Goal: Transaction & Acquisition: Subscribe to service/newsletter

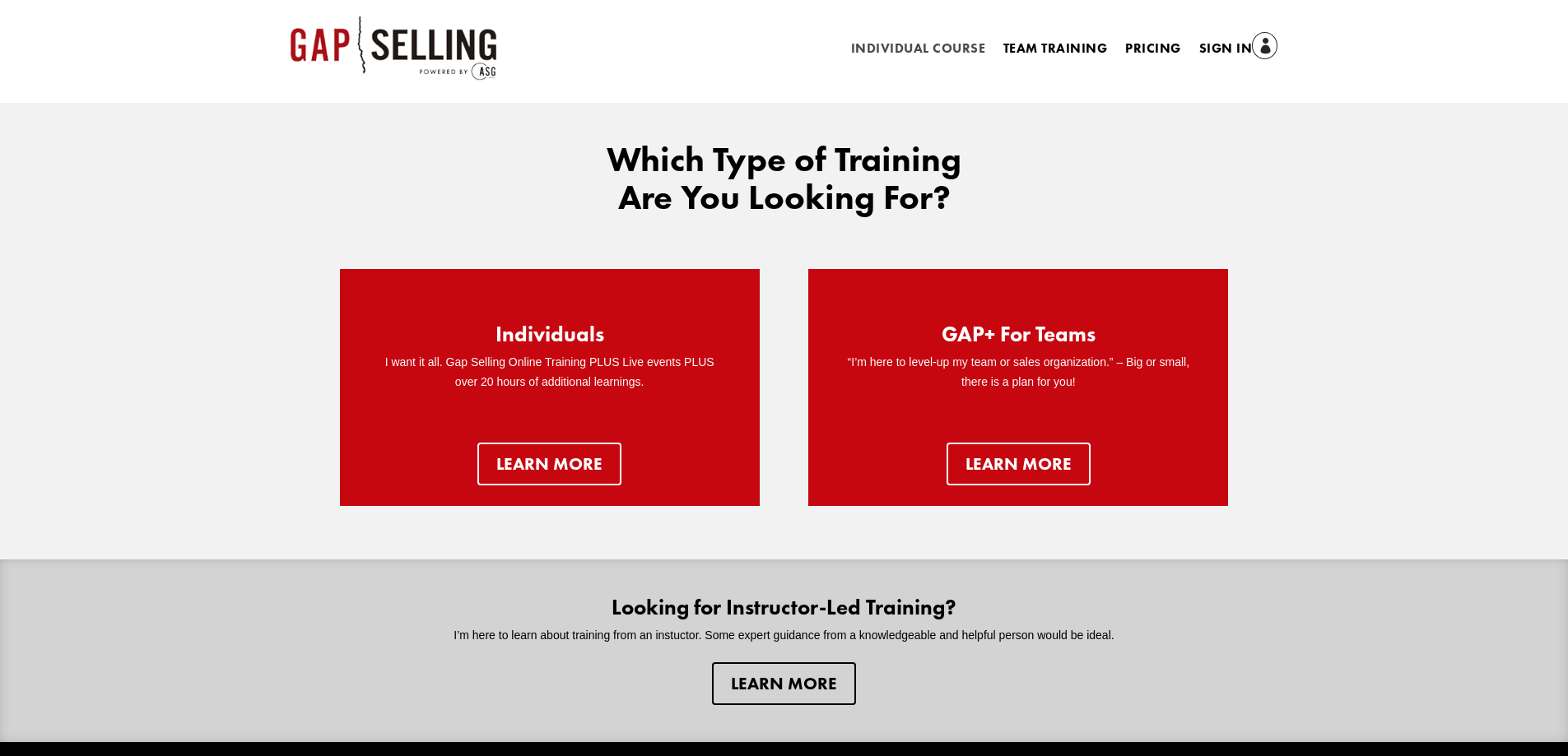
click at [897, 44] on link "Individual Course" at bounding box center [919, 52] width 134 height 18
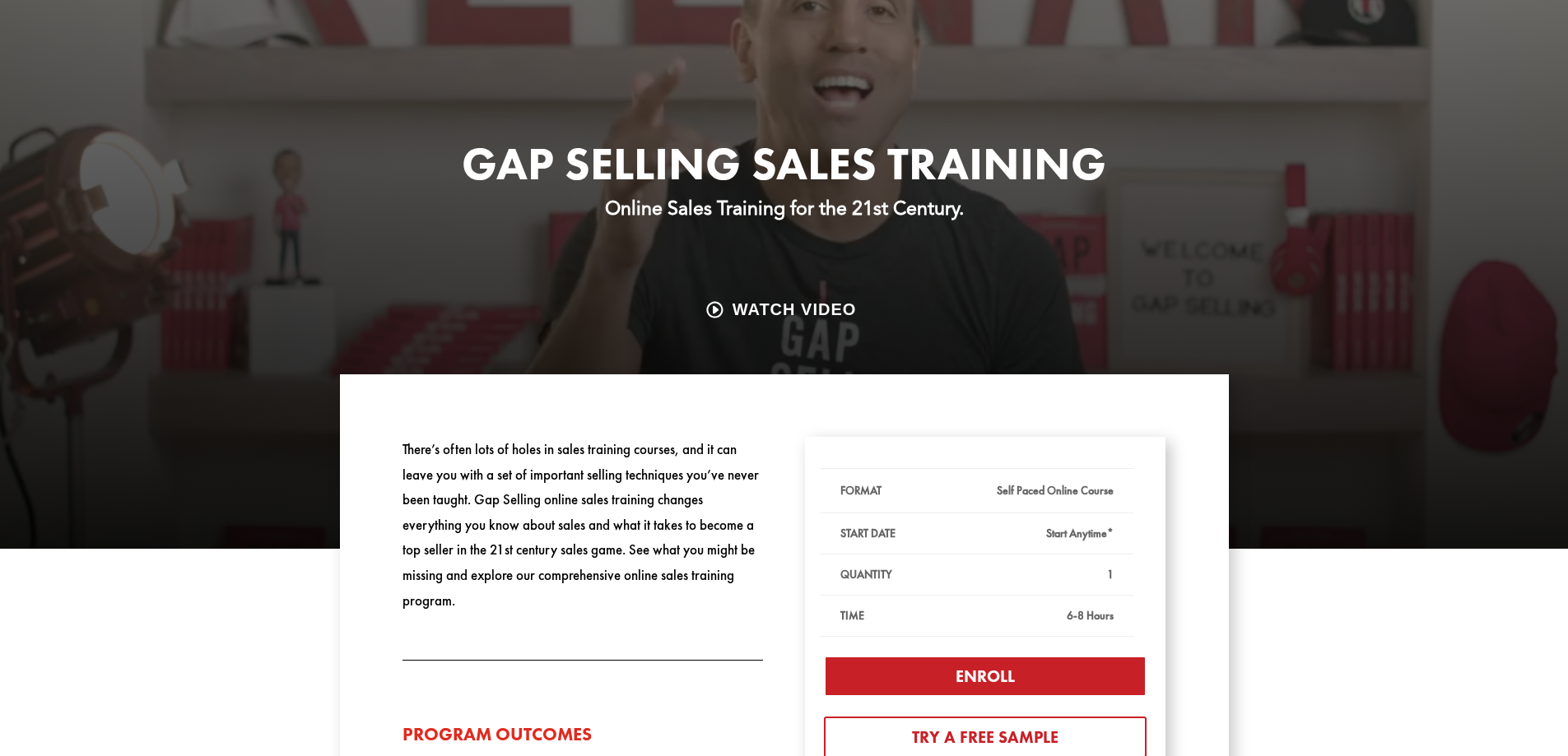
scroll to position [330, 0]
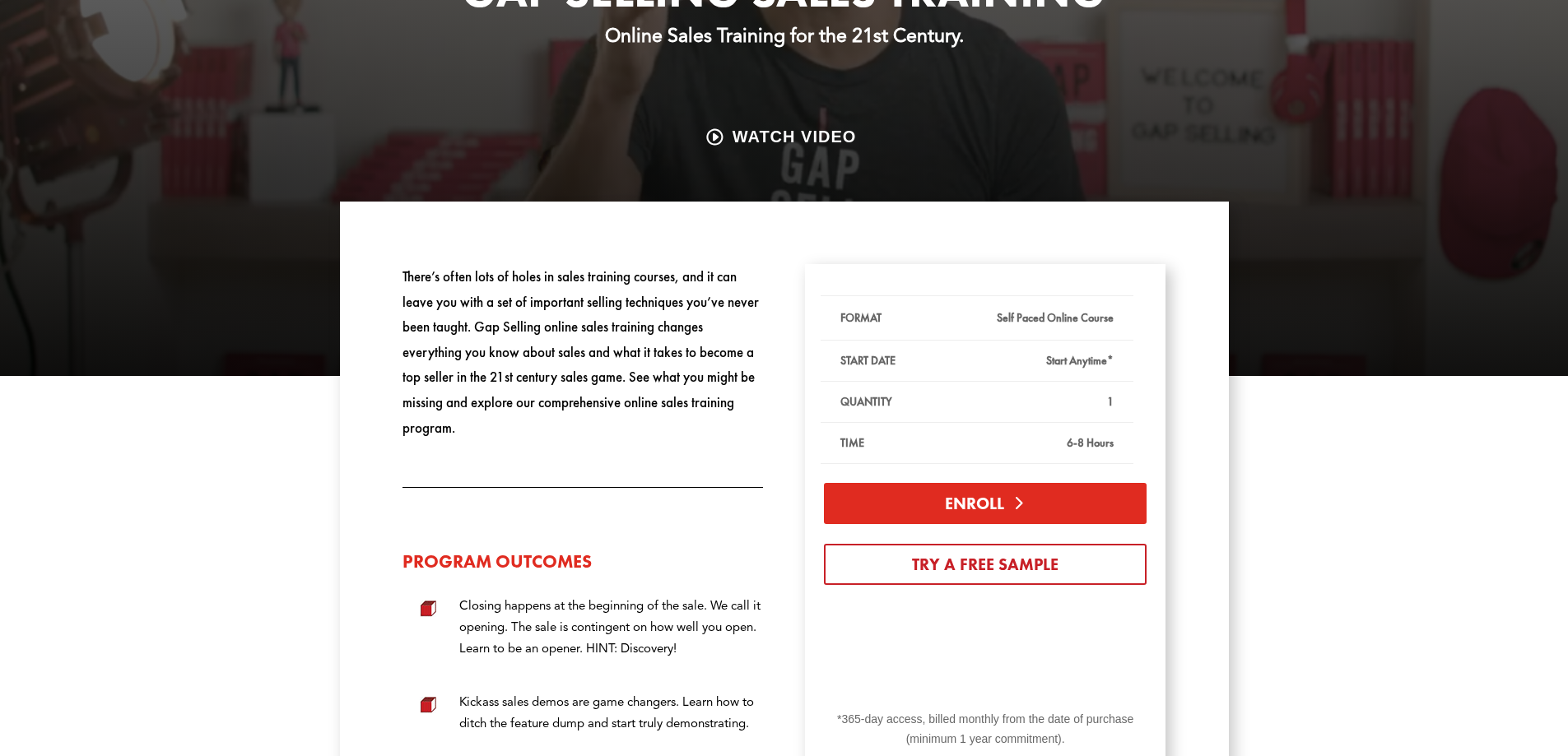
click at [1007, 515] on link "Enroll" at bounding box center [986, 503] width 323 height 41
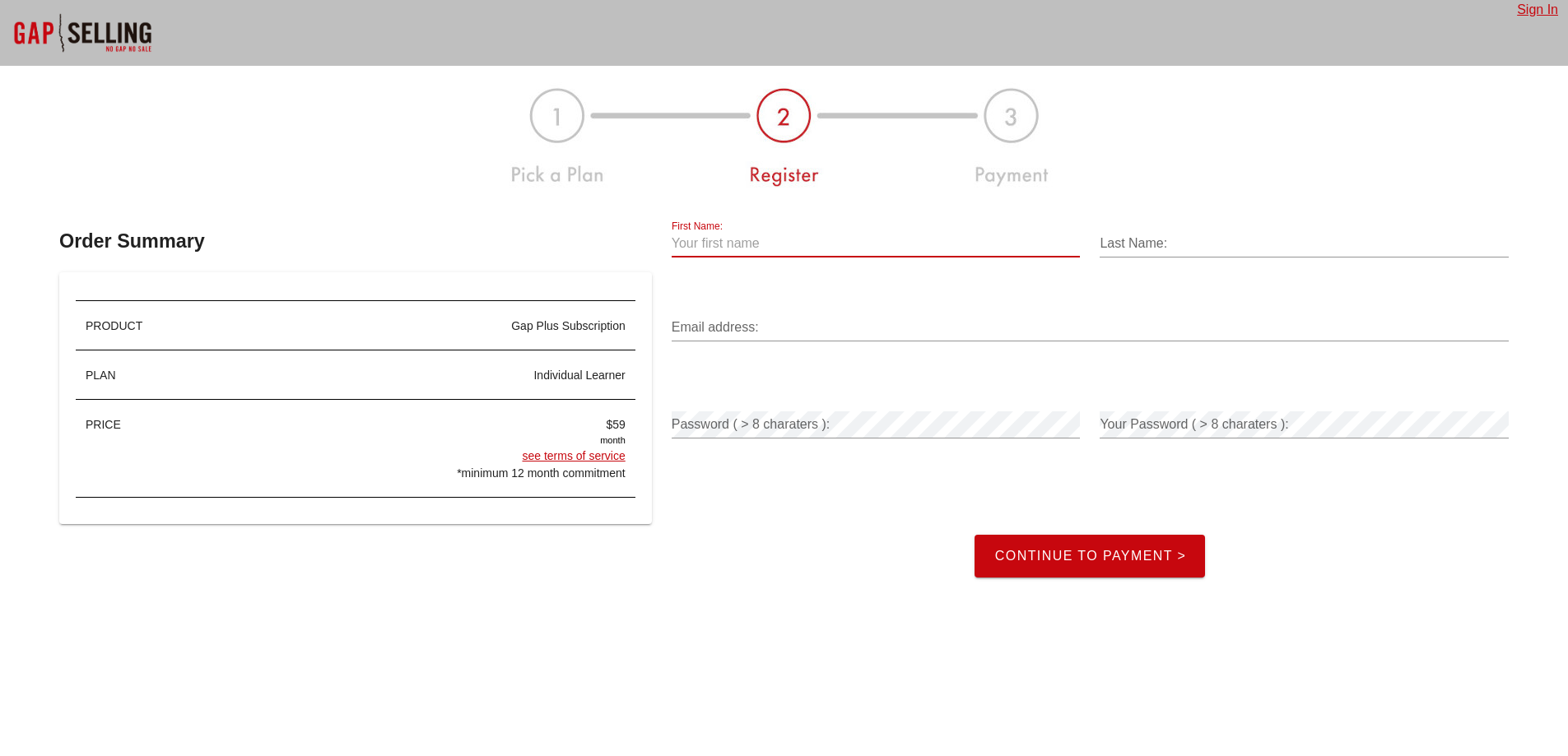
click at [797, 241] on input "First Name:" at bounding box center [876, 243] width 409 height 26
type input "Test"
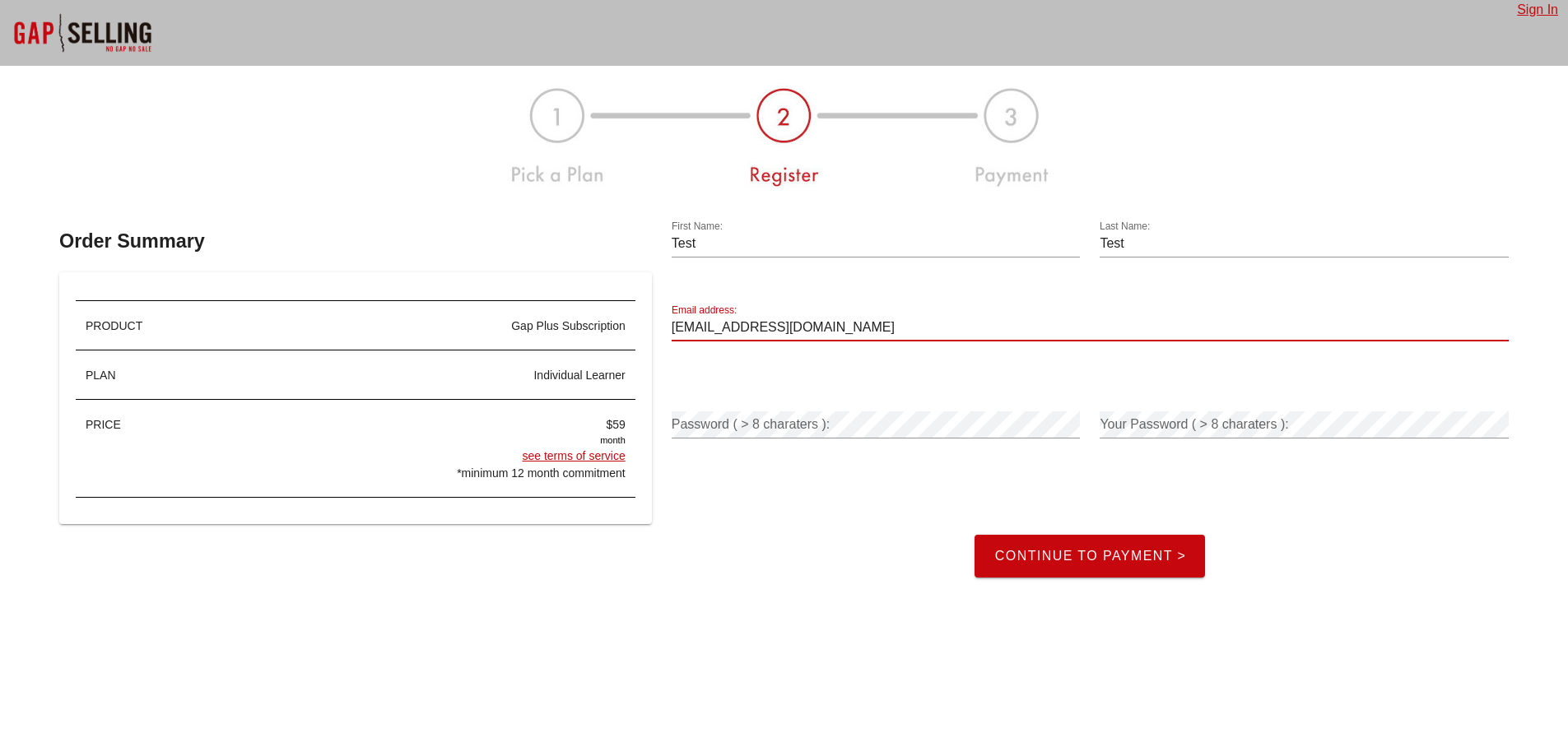
type input "[EMAIL_ADDRESS][DOMAIN_NAME]"
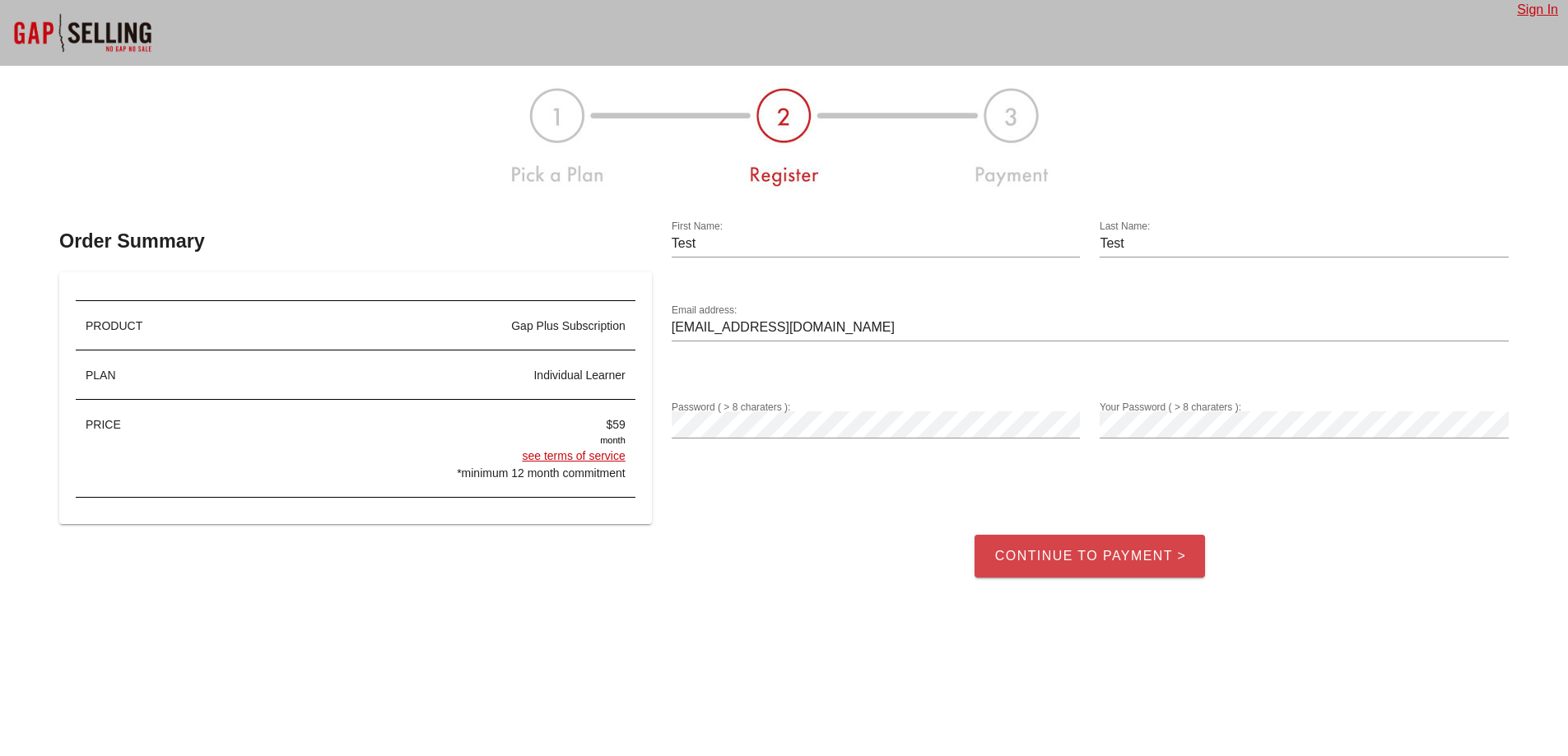
click at [1102, 557] on span "Continue to Payment >" at bounding box center [1090, 556] width 193 height 15
